Goal: Task Accomplishment & Management: Use online tool/utility

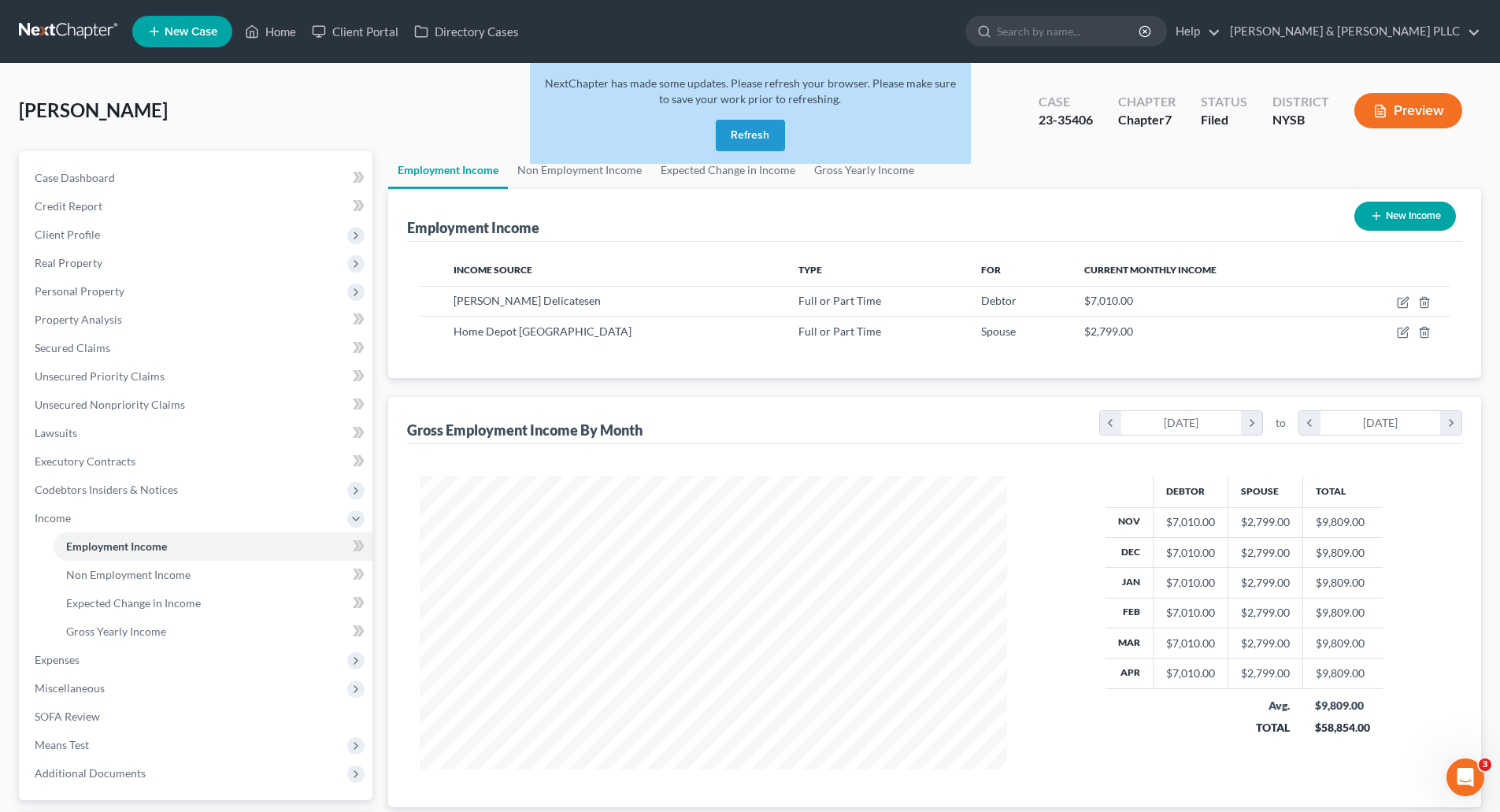
scroll to position [294, 619]
click at [738, 131] on button "Refresh" at bounding box center [750, 135] width 70 height 32
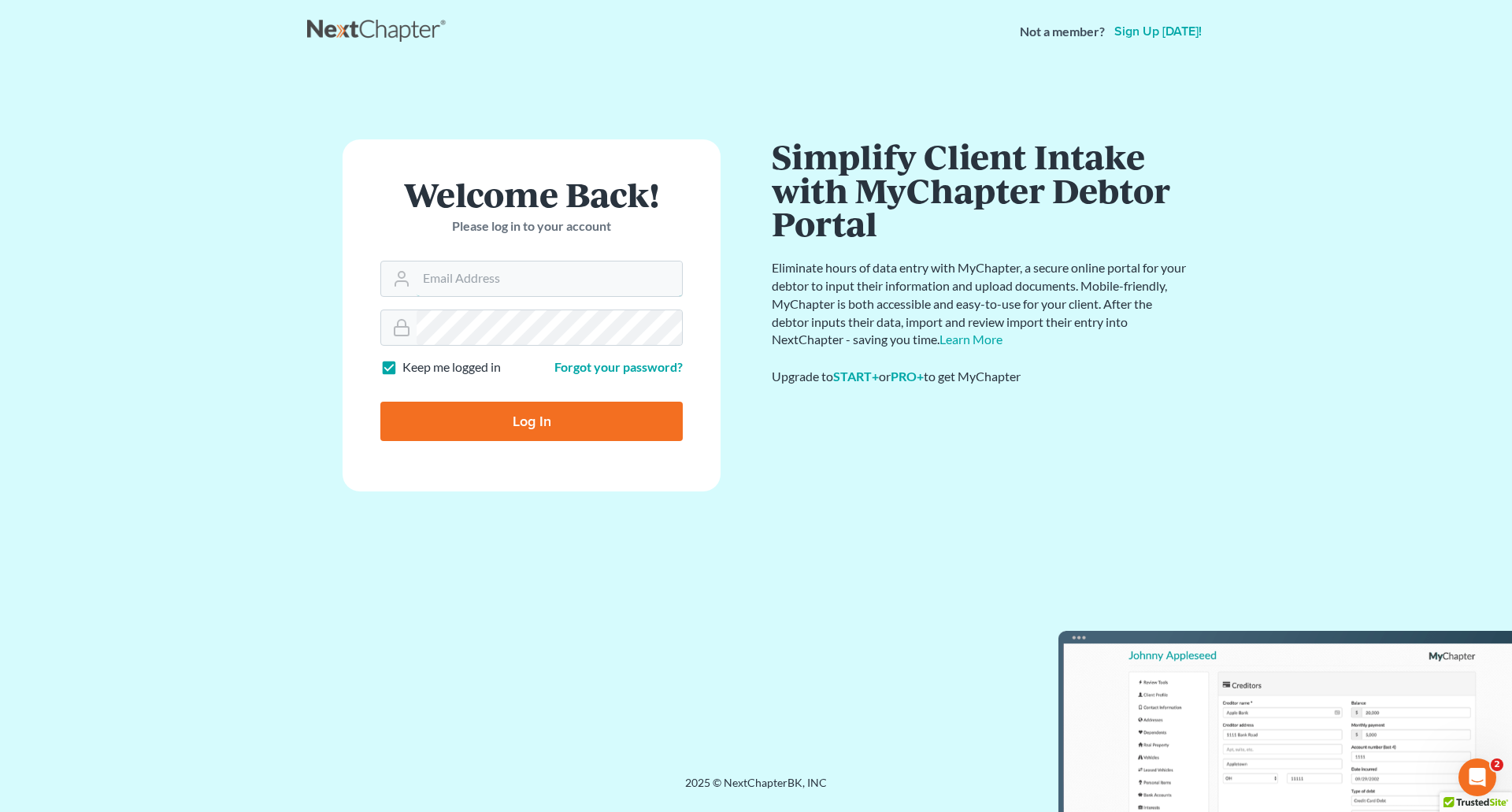
type input "[PERSON_NAME][EMAIL_ADDRESS][DOMAIN_NAME]"
click at [563, 430] on input "Log In" at bounding box center [532, 421] width 302 height 40
type input "Thinking..."
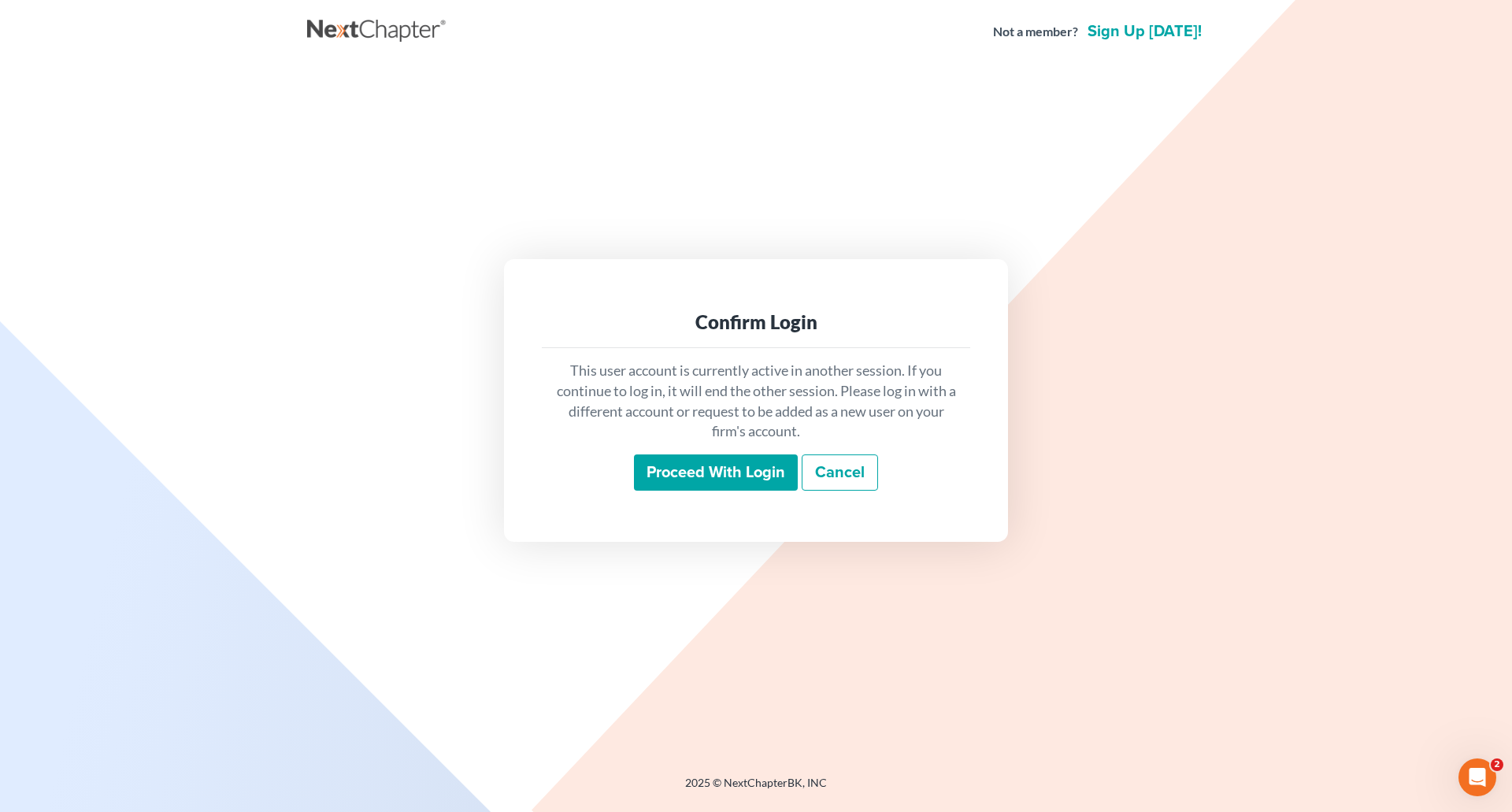
click at [709, 480] on input "Proceed with login" at bounding box center [716, 472] width 164 height 36
